Goal: Transaction & Acquisition: Book appointment/travel/reservation

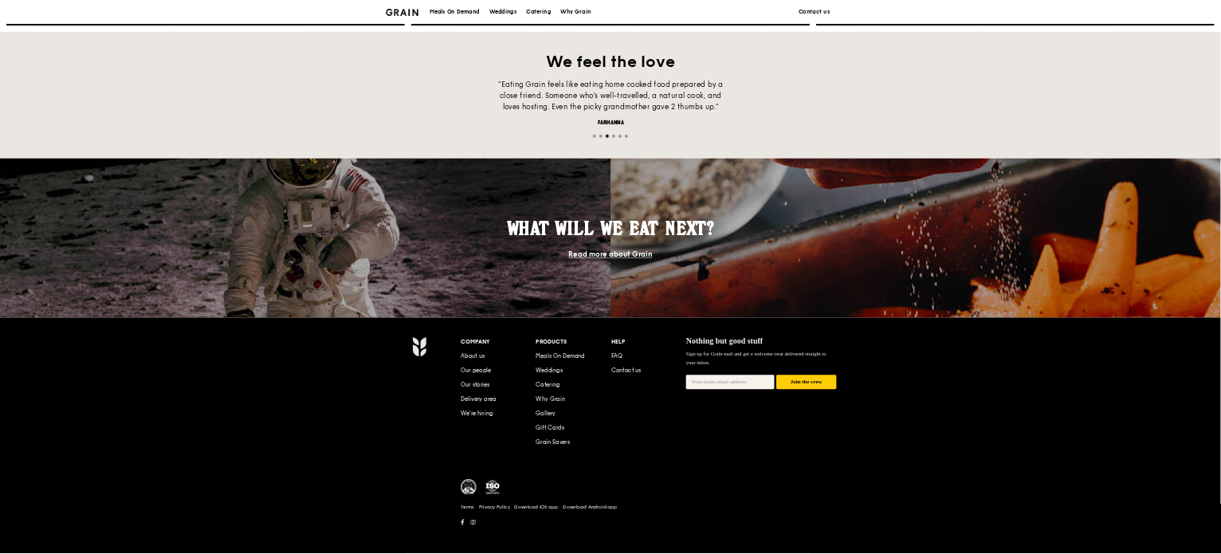
scroll to position [383, 0]
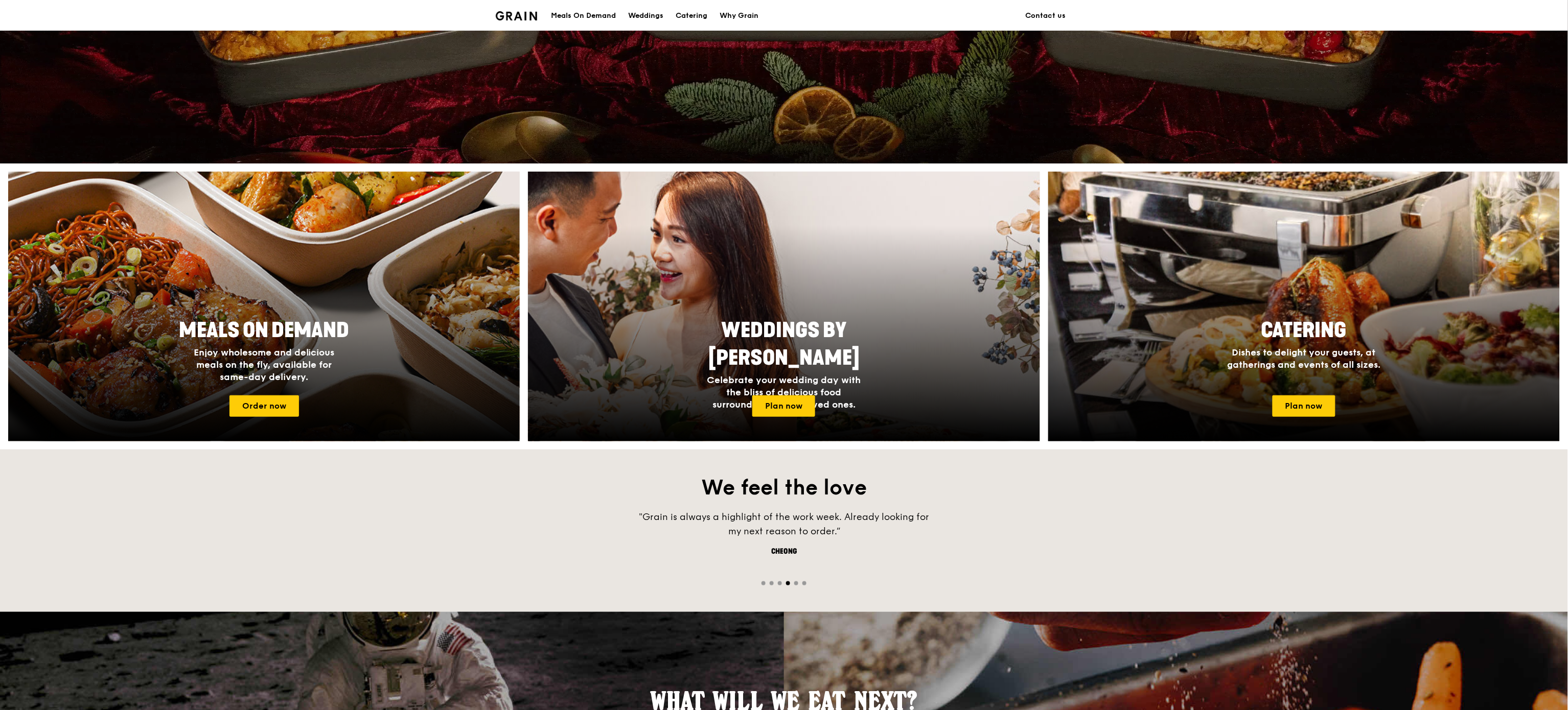
click at [1210, 513] on div ""Grain is always a highlight of the work week. Already looking for my next reas…" at bounding box center [784, 541] width 1568 height 63
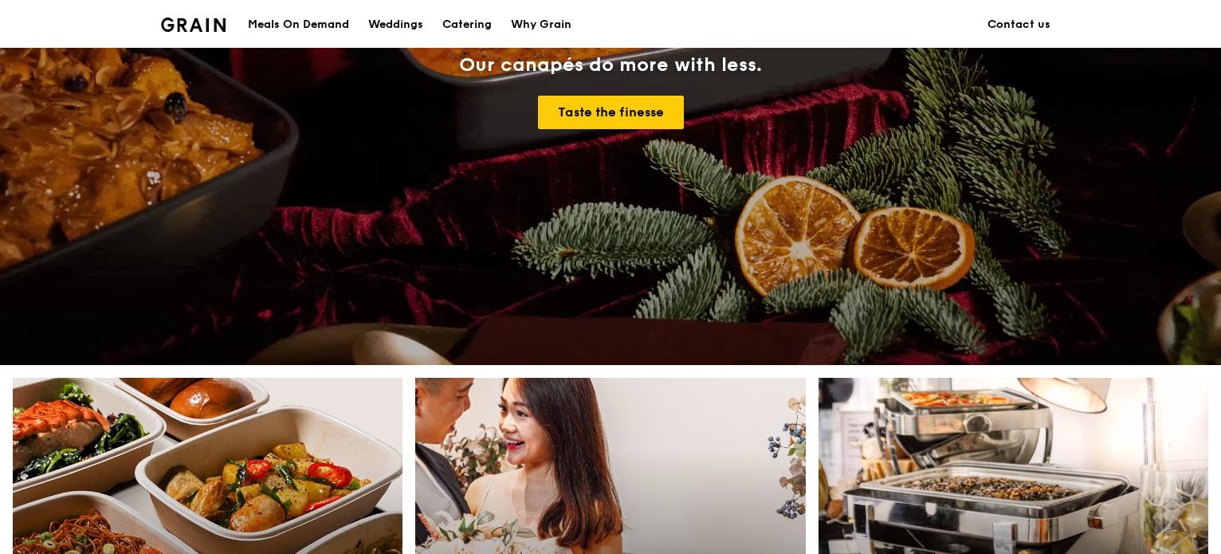
scroll to position [223, 0]
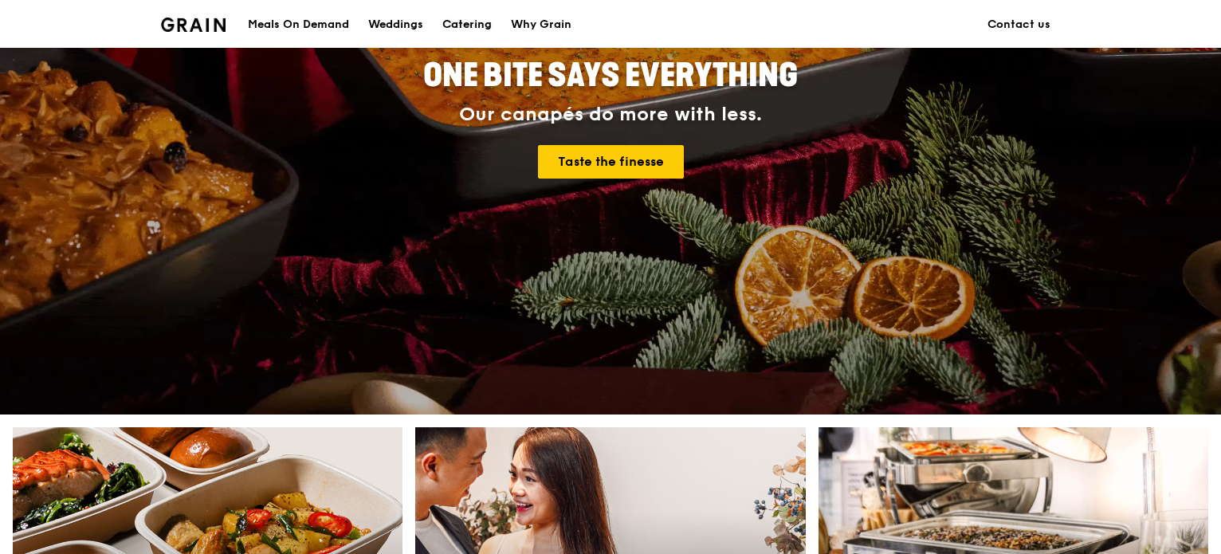
click at [477, 25] on div "Catering" at bounding box center [466, 25] width 49 height 48
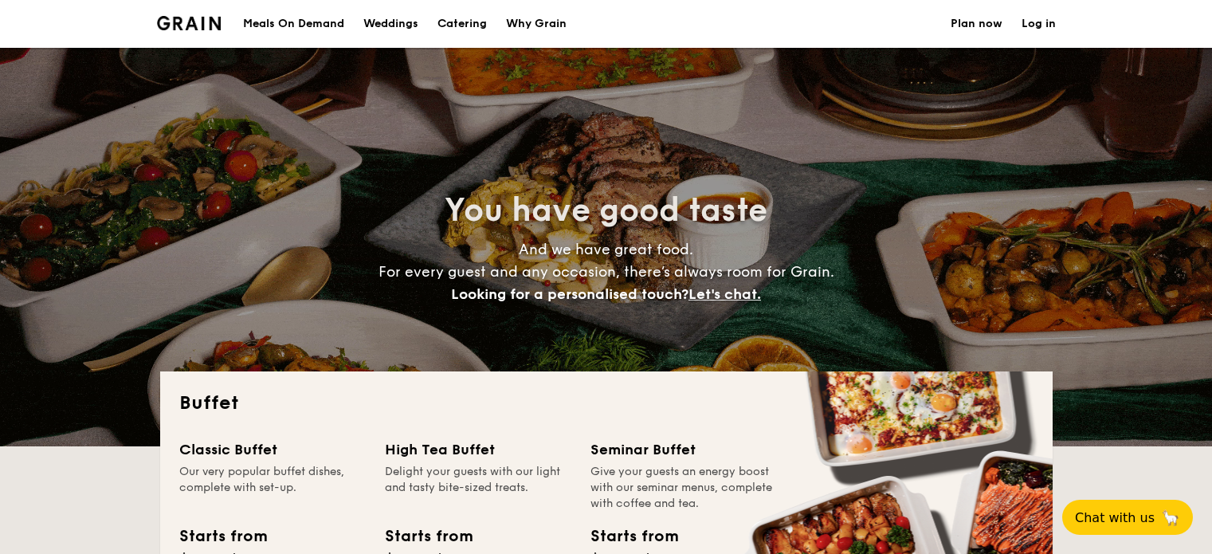
select select
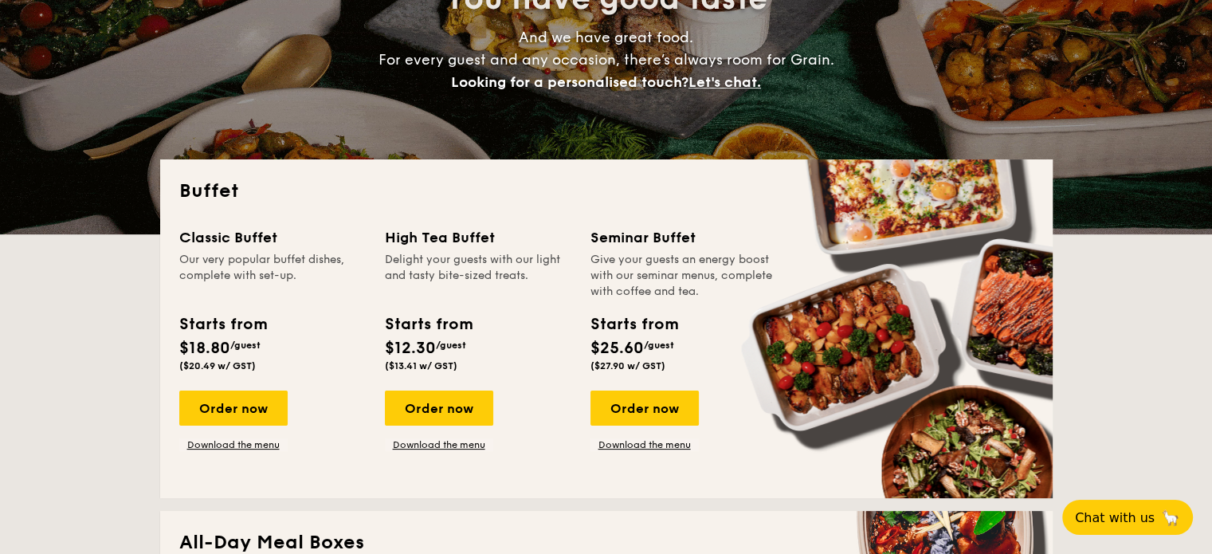
scroll to position [239, 0]
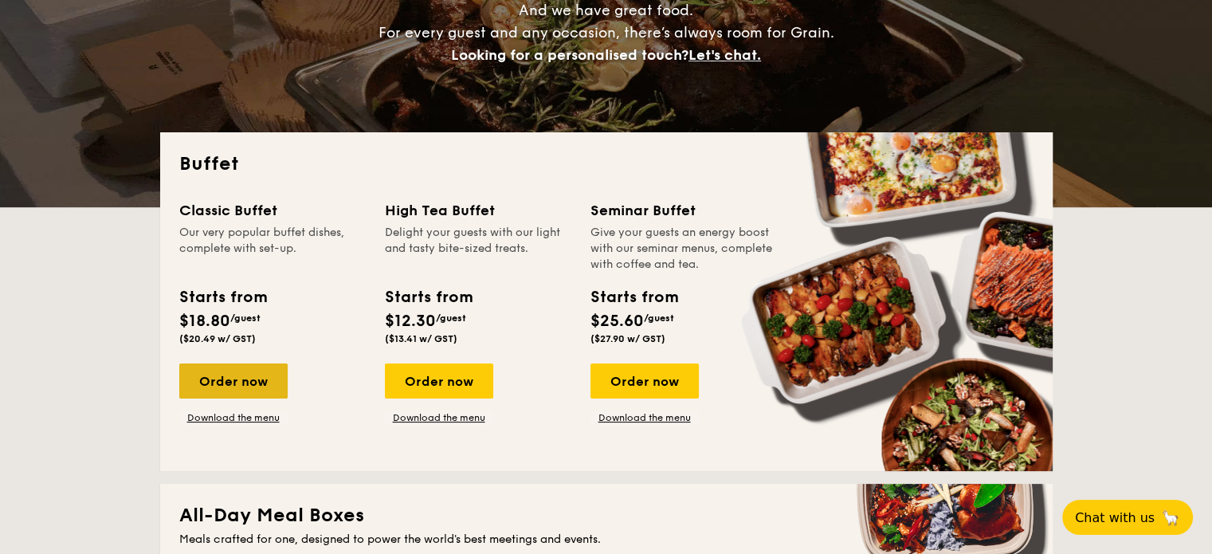
click at [256, 387] on div "Order now" at bounding box center [233, 380] width 108 height 35
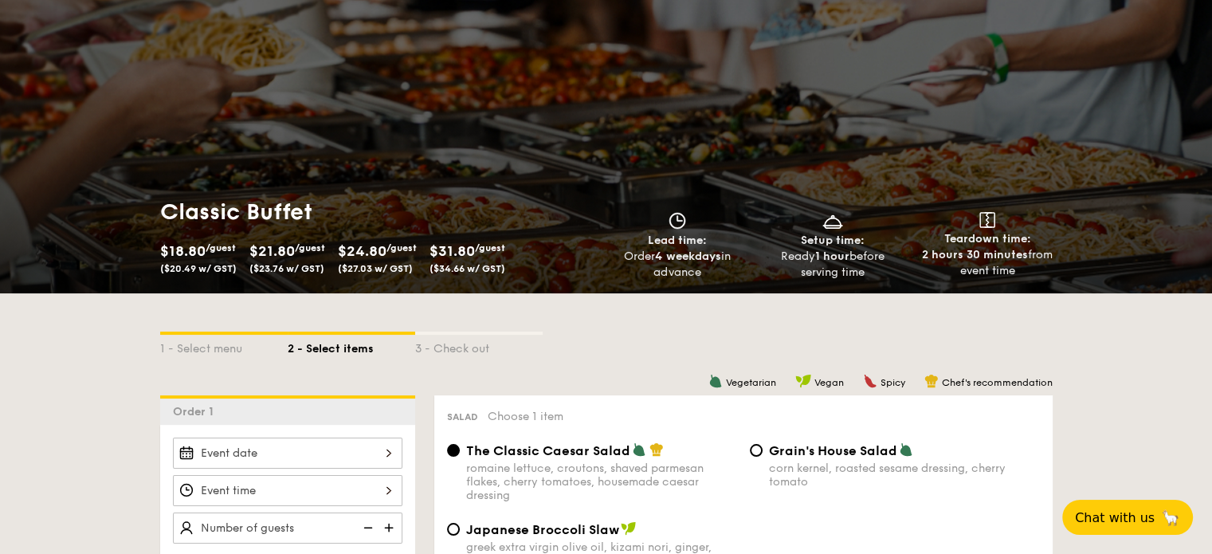
scroll to position [239, 0]
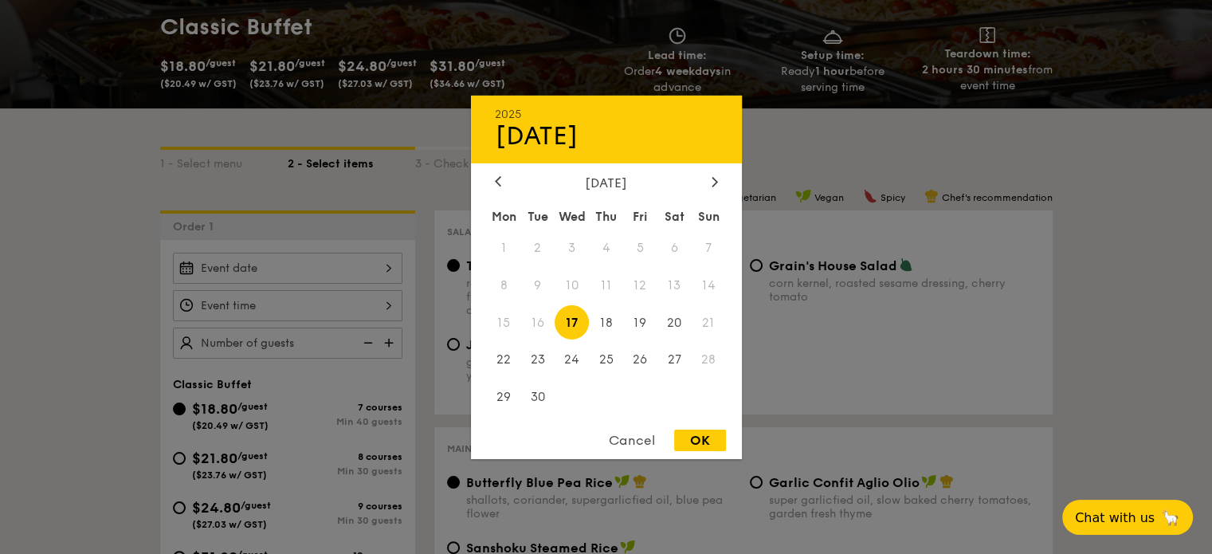
click at [392, 262] on div "2025 Sep 17 September 2025 Mon Tue Wed Thu Fri Sat Sun 1 2 3 4 5 6 7 8 9 10 11 …" at bounding box center [288, 268] width 230 height 31
click at [714, 184] on icon at bounding box center [715, 181] width 6 height 10
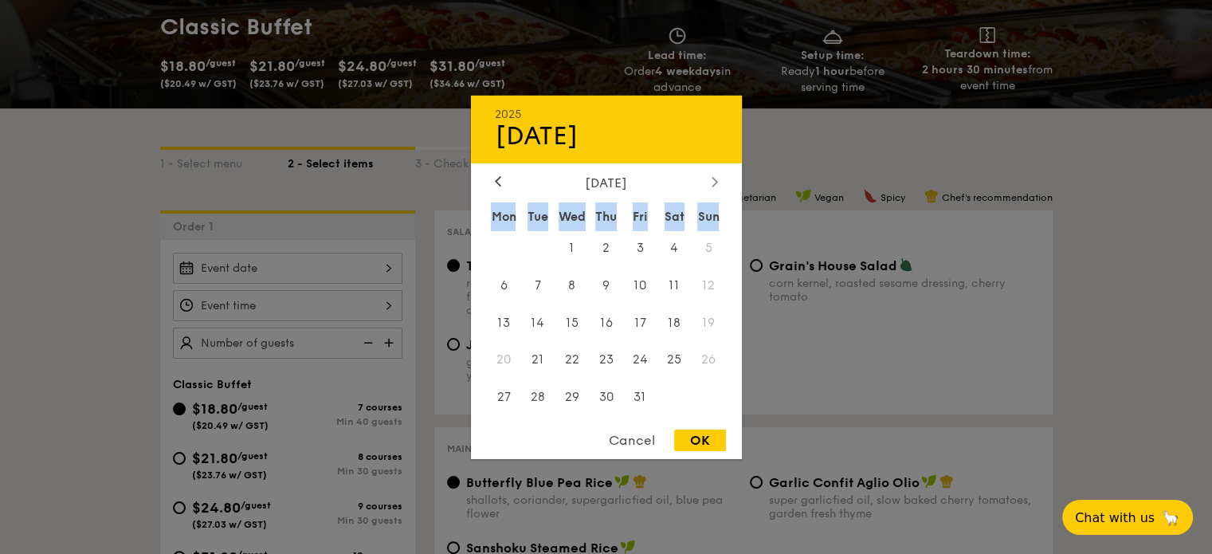
click at [714, 183] on icon at bounding box center [715, 181] width 6 height 10
click at [638, 324] on span "14" at bounding box center [640, 322] width 34 height 34
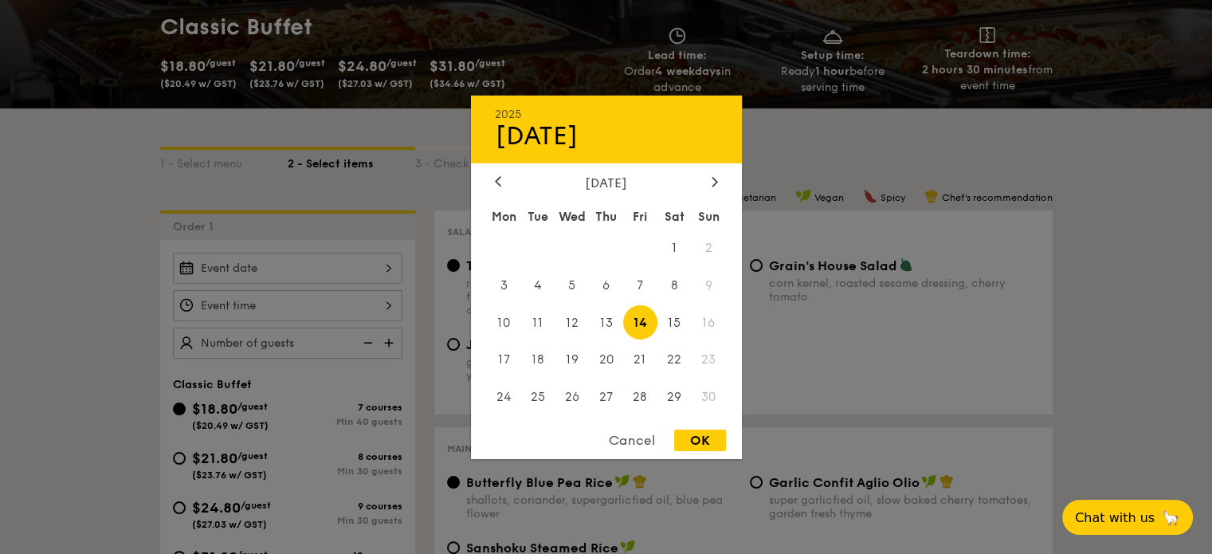
click at [713, 444] on div "OK" at bounding box center [700, 441] width 52 height 22
type input "Nov 14, 2025"
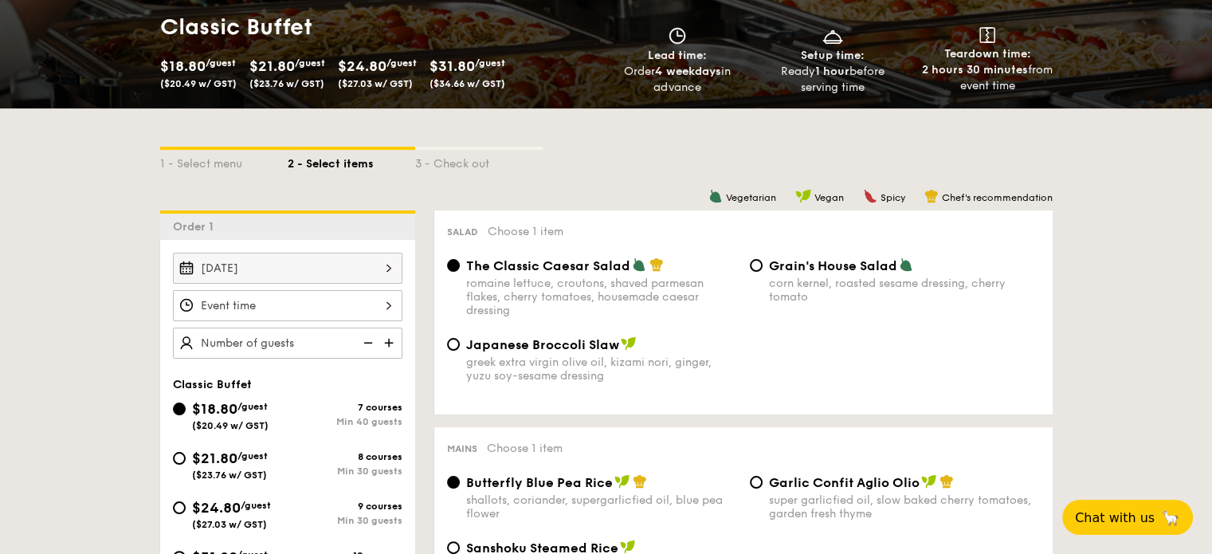
click at [380, 302] on div at bounding box center [288, 305] width 230 height 31
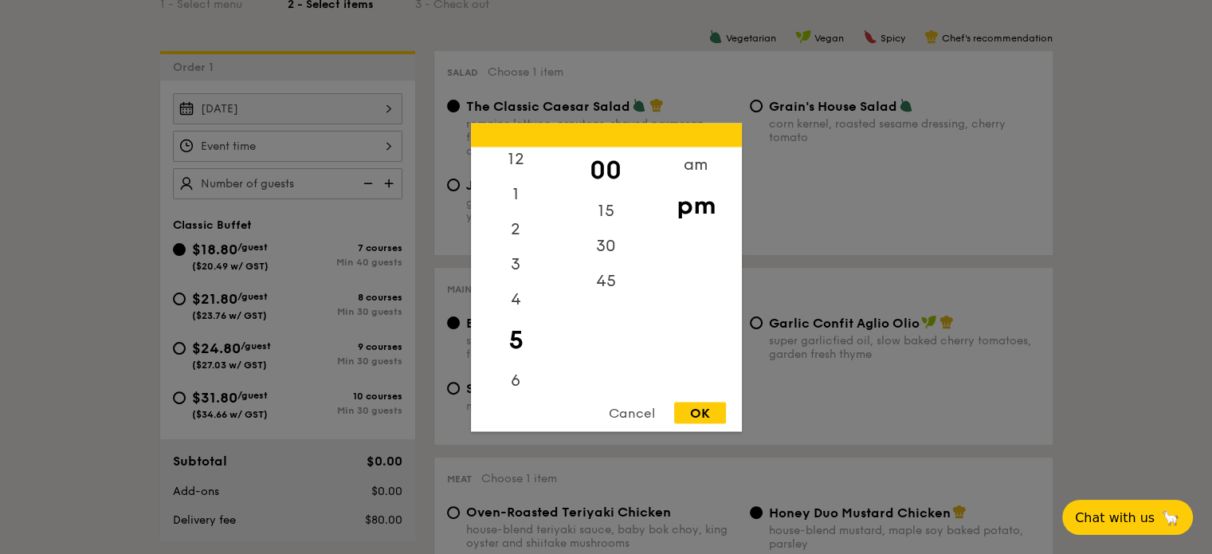
scroll to position [0, 0]
click at [513, 163] on div "12" at bounding box center [516, 170] width 90 height 46
click at [698, 414] on div "OK" at bounding box center [700, 413] width 52 height 22
type input "12:00PM"
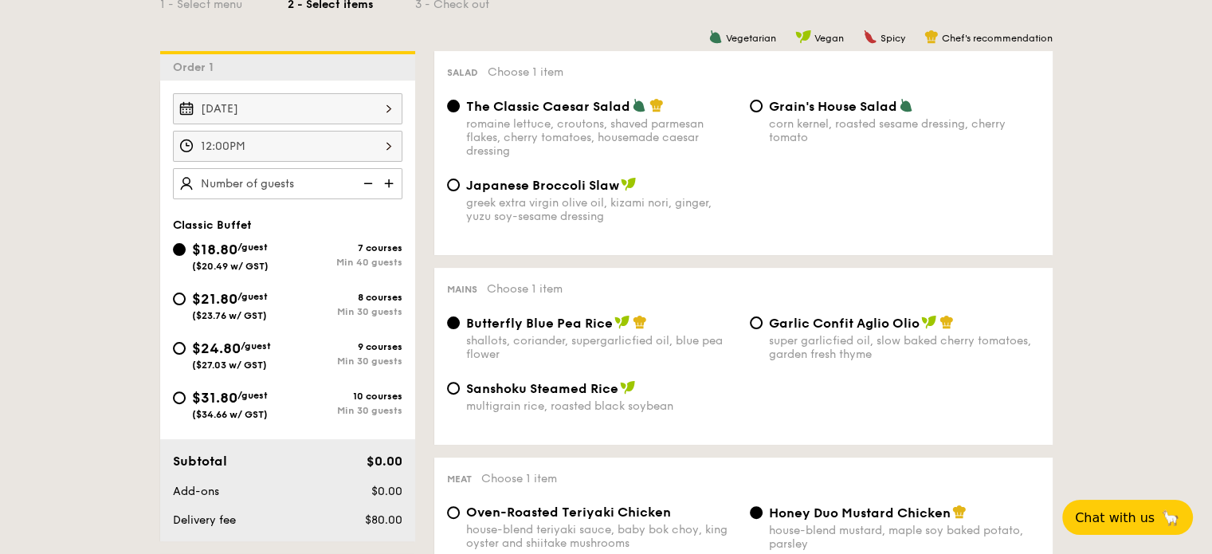
click at [395, 187] on img at bounding box center [391, 183] width 24 height 30
click at [392, 185] on img at bounding box center [391, 183] width 24 height 30
click at [387, 186] on img at bounding box center [391, 183] width 24 height 30
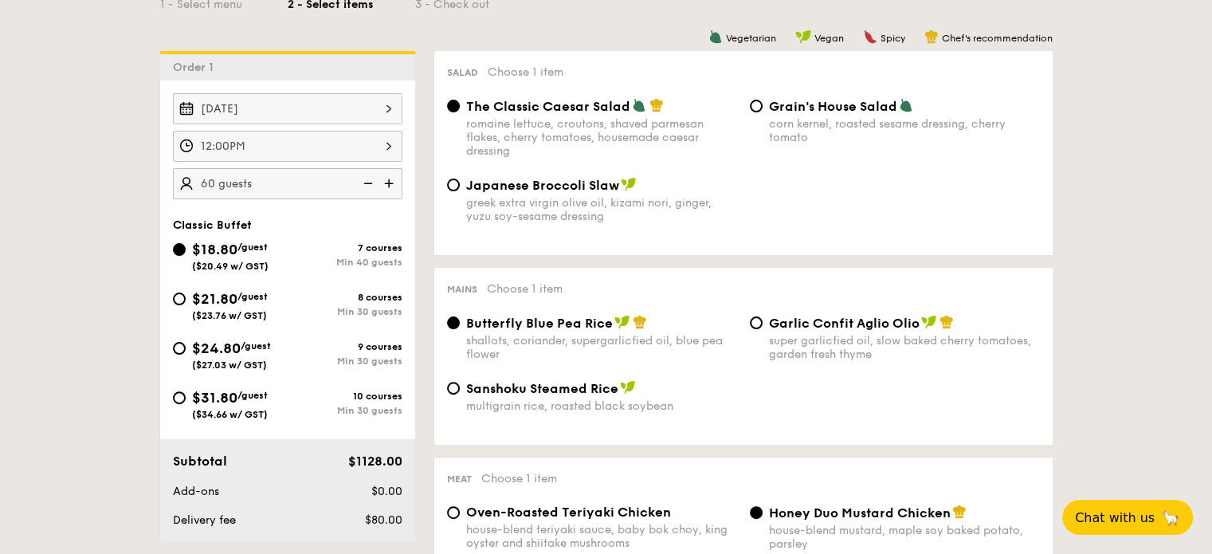
click at [368, 183] on img at bounding box center [367, 183] width 24 height 30
type input "55 guests"
click at [213, 301] on span "$21.80" at bounding box center [214, 299] width 45 height 18
click at [186, 301] on input "$21.80 /guest ($23.76 w/ GST) 8 courses Min 30 guests" at bounding box center [179, 299] width 13 height 13
radio input "true"
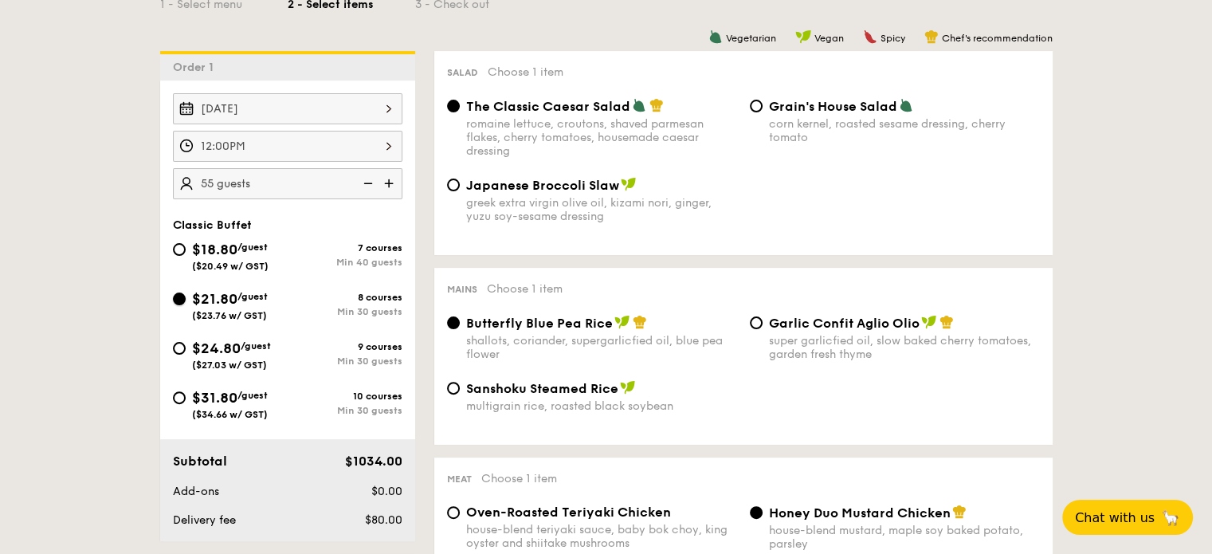
radio input "true"
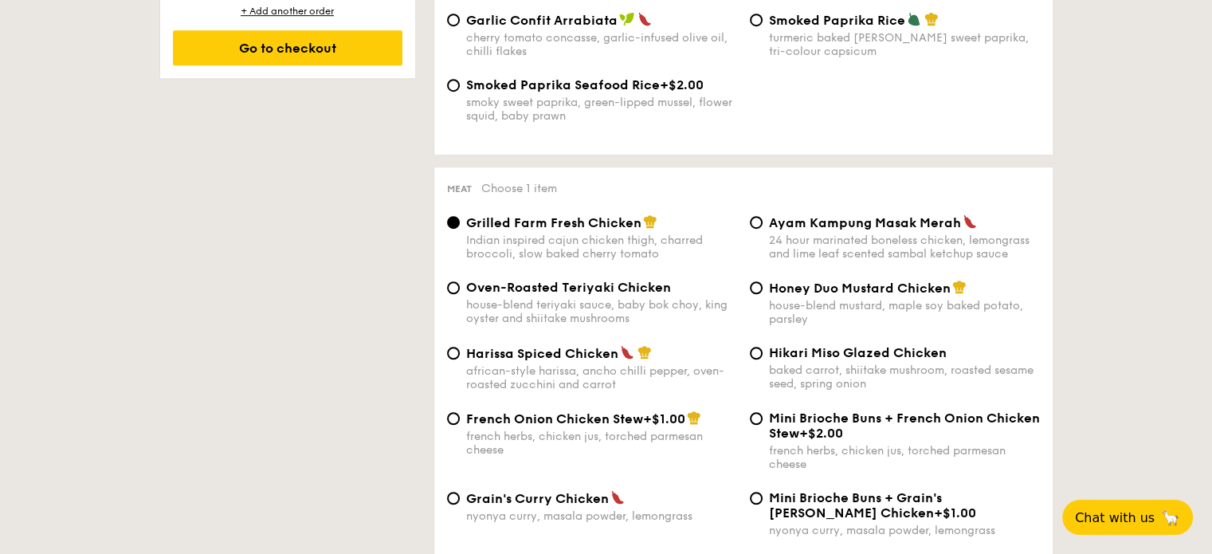
scroll to position [1036, 0]
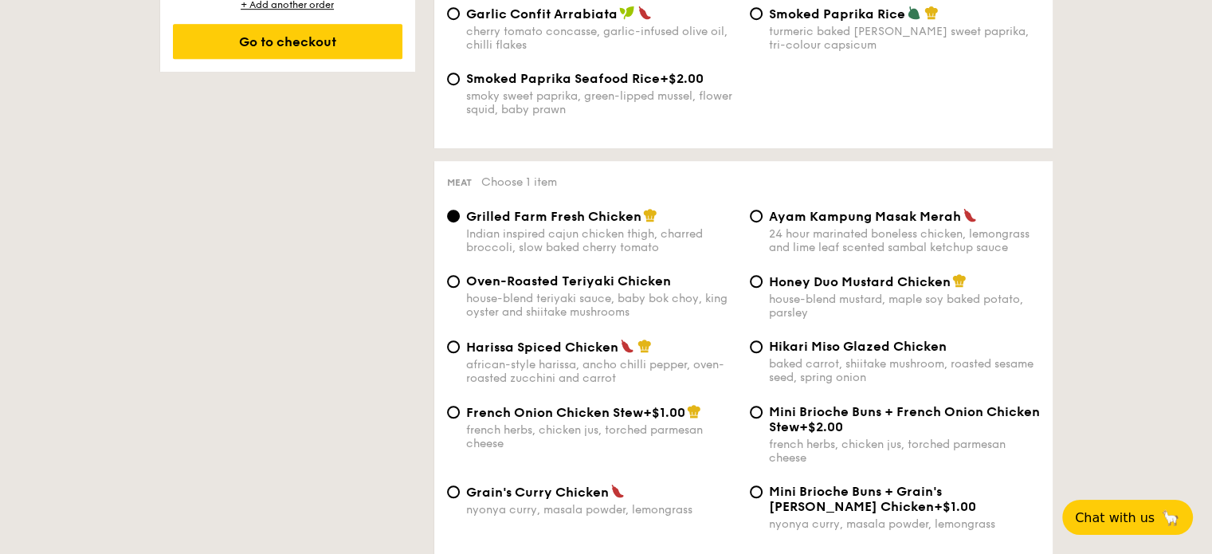
click at [462, 362] on div "Harissa Spiced Chicken african-style harissa, ancho chilli pepper, oven-roasted…" at bounding box center [592, 362] width 303 height 46
click at [457, 353] on input "Harissa Spiced Chicken african-style harissa, ancho chilli pepper, oven-roasted…" at bounding box center [453, 346] width 13 height 13
radio input "true"
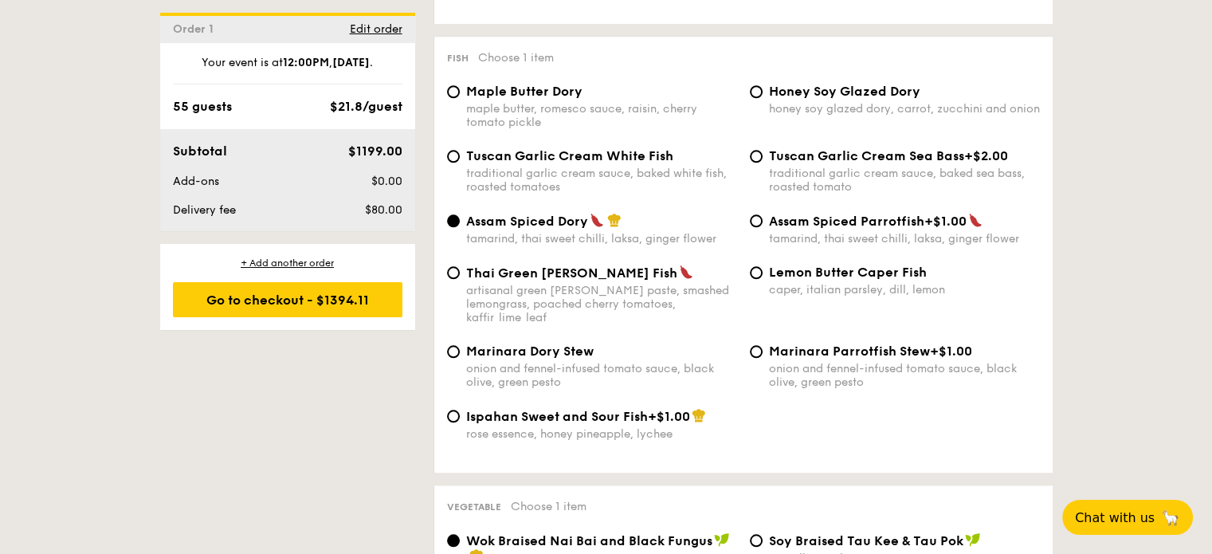
scroll to position [1594, 0]
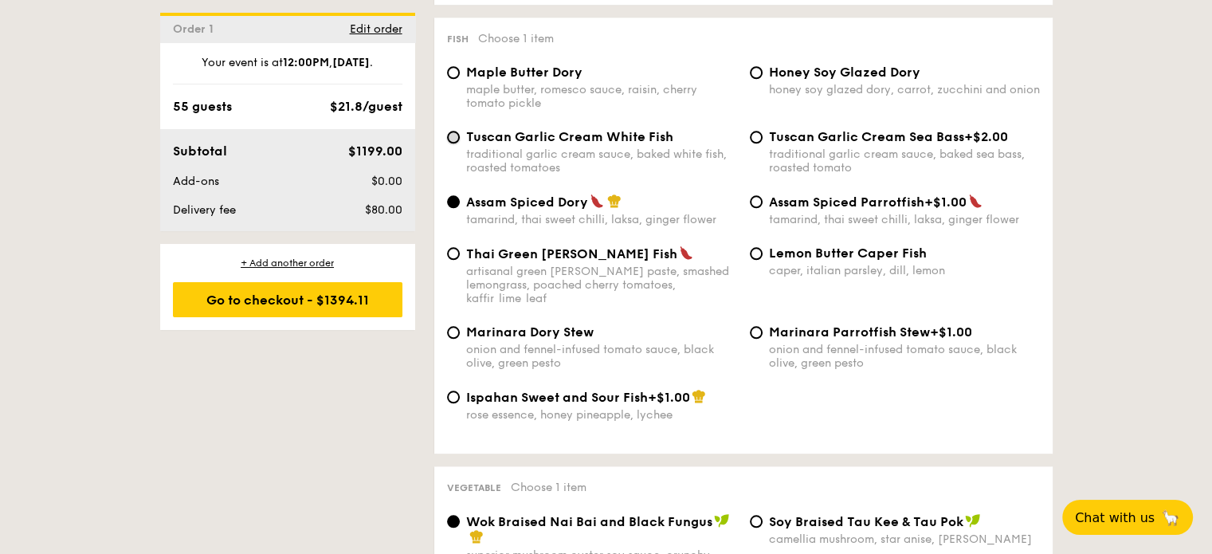
click at [458, 143] on input "Tuscan Garlic Cream White Fish traditional garlic cream sauce, baked white fish…" at bounding box center [453, 137] width 13 height 13
radio input "true"
click at [458, 208] on input "Assam Spiced Dory tamarind, thai sweet chilli, laksa, ginger flower" at bounding box center [453, 201] width 13 height 13
radio input "true"
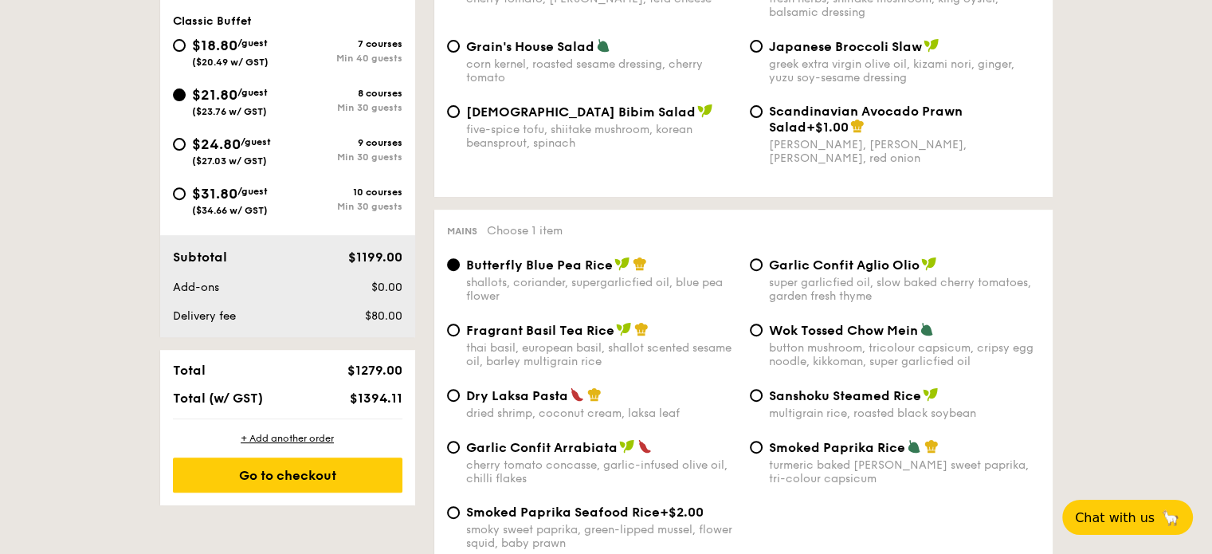
scroll to position [877, 0]
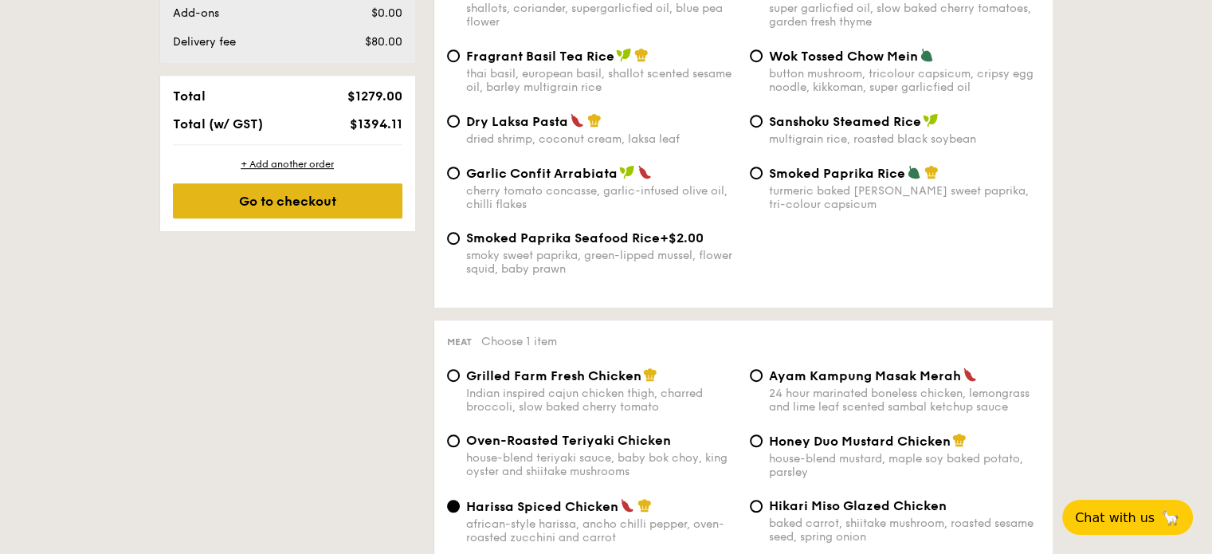
click at [332, 206] on div "Go to checkout" at bounding box center [288, 200] width 230 height 35
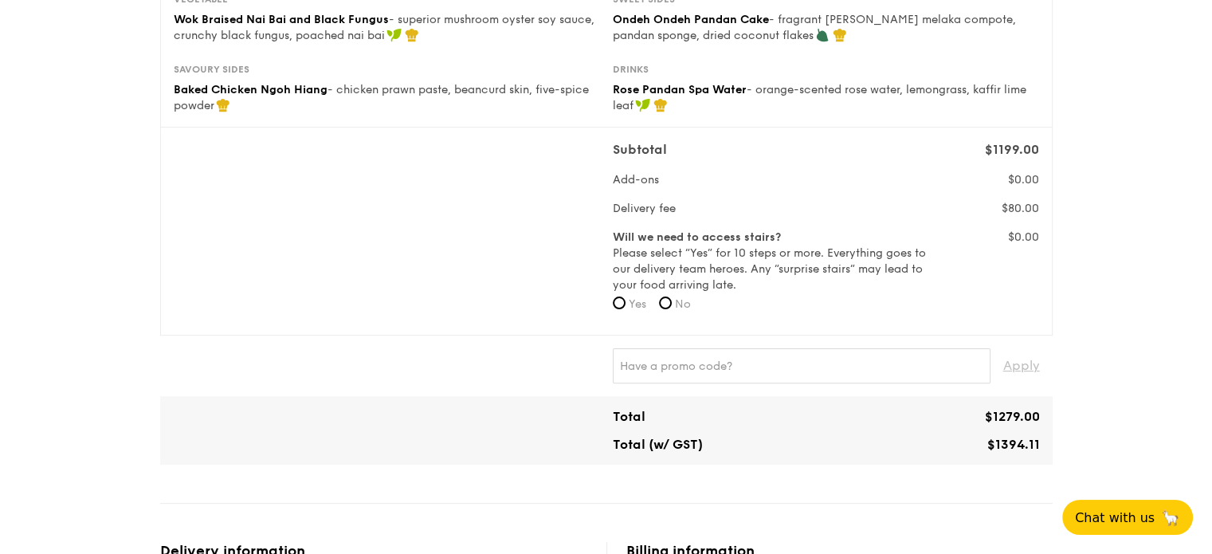
scroll to position [159, 0]
